Goal: Obtain resource: Download file/media

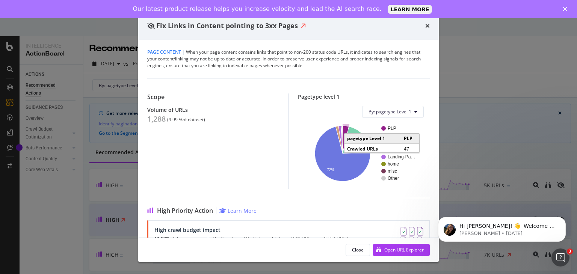
scroll to position [23, 0]
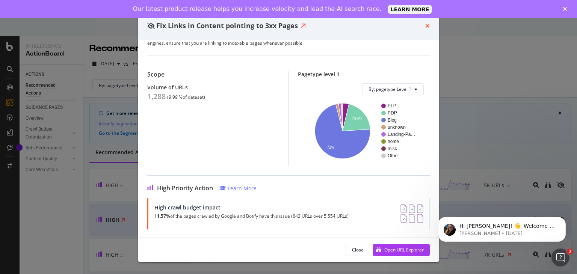
click at [429, 23] on icon "times" at bounding box center [427, 26] width 5 height 6
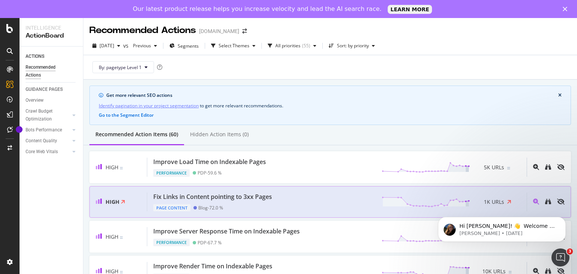
click at [321, 196] on div "Fix Links in Content pointing to 3xx Pages Page Content Blog - 72.0 % 1K URLs" at bounding box center [336, 202] width 379 height 19
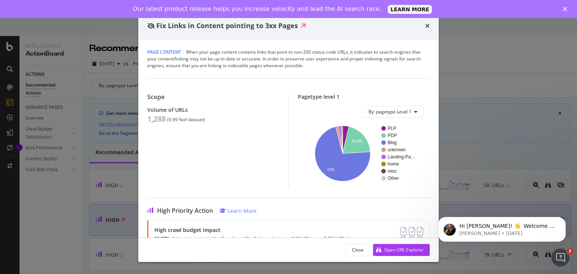
scroll to position [23, 0]
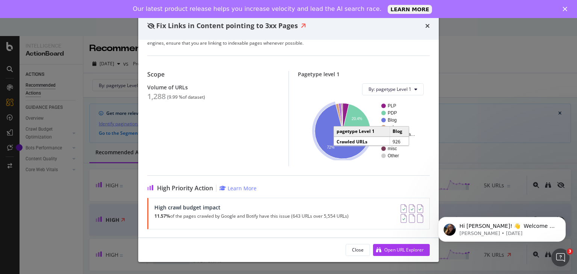
click at [321, 132] on icon "A chart." at bounding box center [343, 131] width 56 height 55
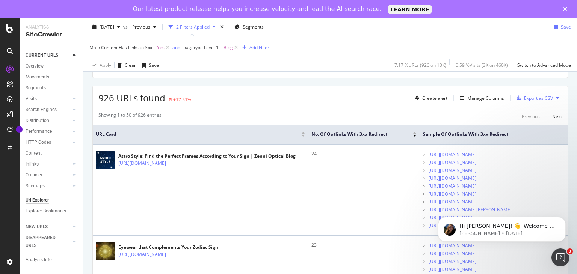
scroll to position [121, 0]
click at [321, 132] on span "No. of Outlinks with 3xx Redirect" at bounding box center [356, 133] width 90 height 7
click at [516, 98] on icon "button" at bounding box center [518, 97] width 5 height 5
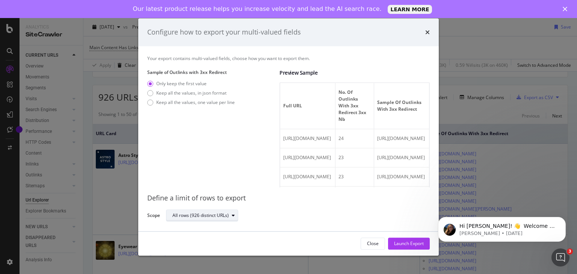
click at [211, 216] on div "All rows (926 distinct URLs)" at bounding box center [200, 215] width 56 height 5
click at [194, 101] on div "Keep all the values, one value per line" at bounding box center [195, 102] width 78 height 6
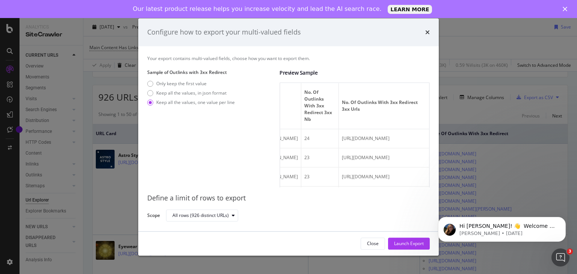
click at [339, 125] on th "No. of Outlinks with 3xx Redirect 3xx Nb" at bounding box center [320, 106] width 38 height 46
click at [422, 241] on div "Launch Export" at bounding box center [409, 243] width 30 height 6
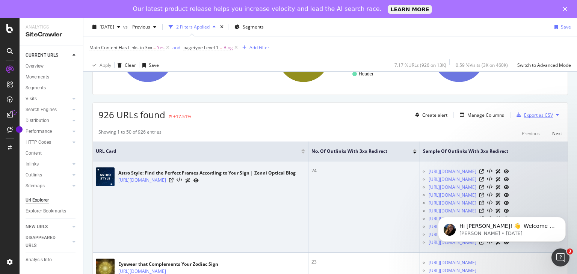
scroll to position [104, 0]
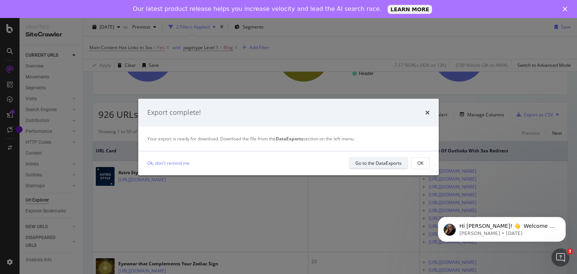
click at [357, 158] on div "Go to the DataExports" at bounding box center [378, 163] width 46 height 11
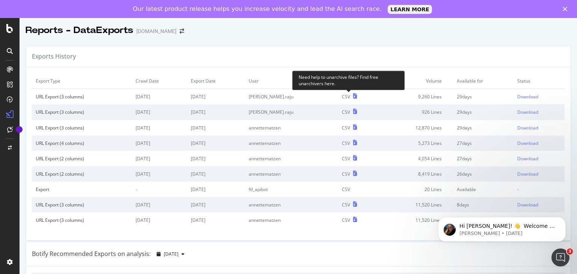
click at [353, 96] on icon at bounding box center [355, 95] width 4 height 5
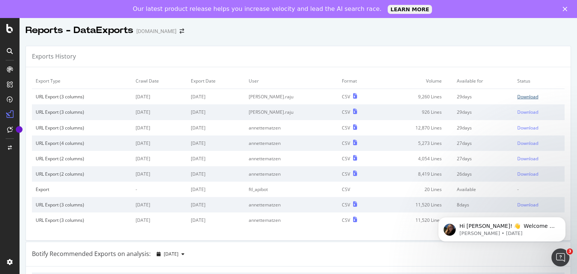
click at [517, 97] on div "Download" at bounding box center [527, 96] width 21 height 6
